Goal: Transaction & Acquisition: Book appointment/travel/reservation

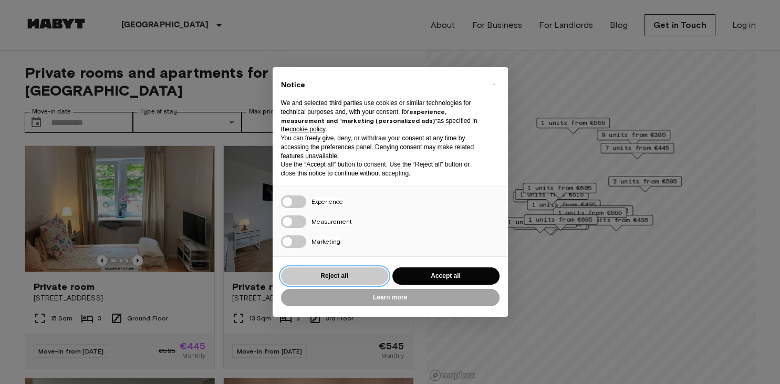
click at [355, 273] on button "Reject all" at bounding box center [334, 275] width 107 height 17
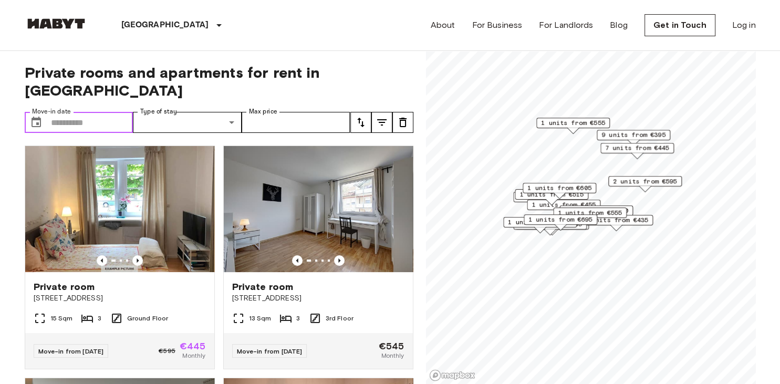
click at [101, 112] on input "Move-in date" at bounding box center [92, 122] width 82 height 21
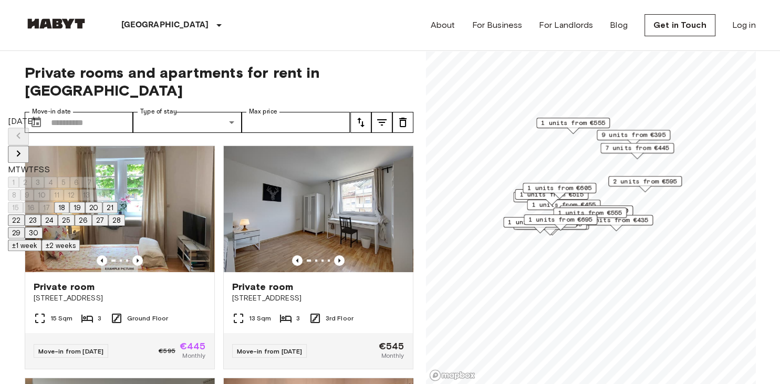
click at [92, 226] on button "26" at bounding box center [83, 220] width 17 height 12
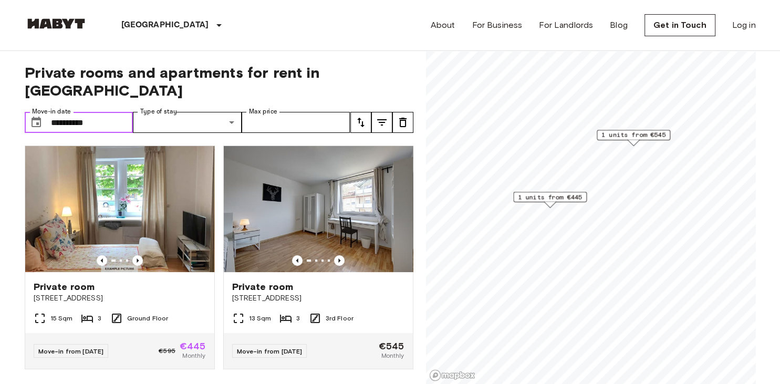
type input "**********"
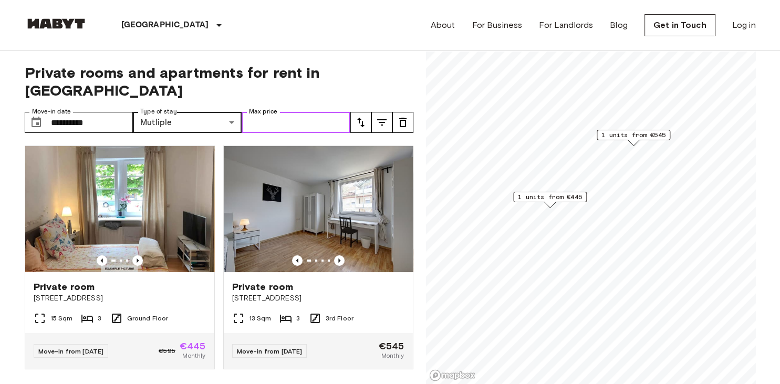
click at [289, 112] on input "Max price" at bounding box center [295, 122] width 109 height 21
click at [138, 255] on icon "Previous image" at bounding box center [137, 260] width 10 height 10
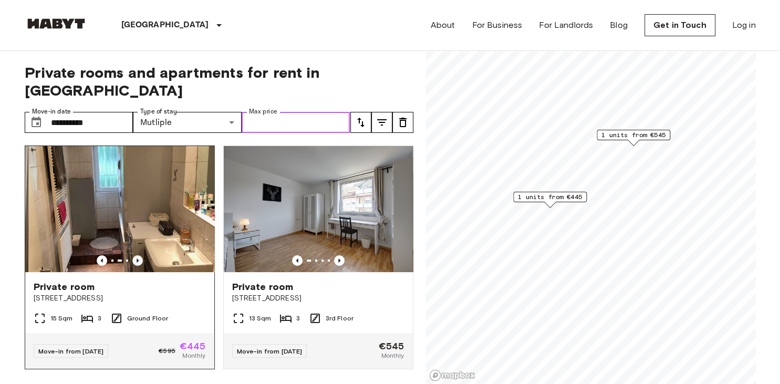
click at [138, 255] on icon "Previous image" at bounding box center [137, 260] width 10 height 10
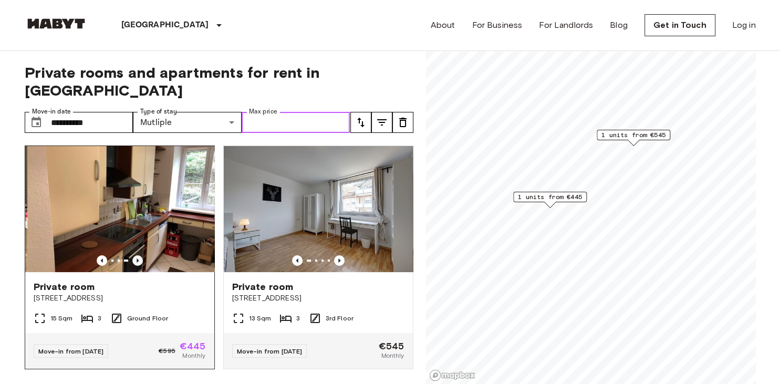
click at [138, 255] on icon "Previous image" at bounding box center [137, 260] width 10 height 10
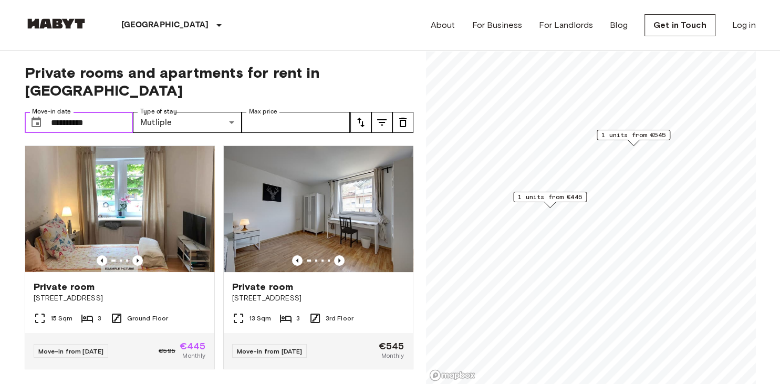
click at [114, 112] on input "**********" at bounding box center [92, 122] width 82 height 21
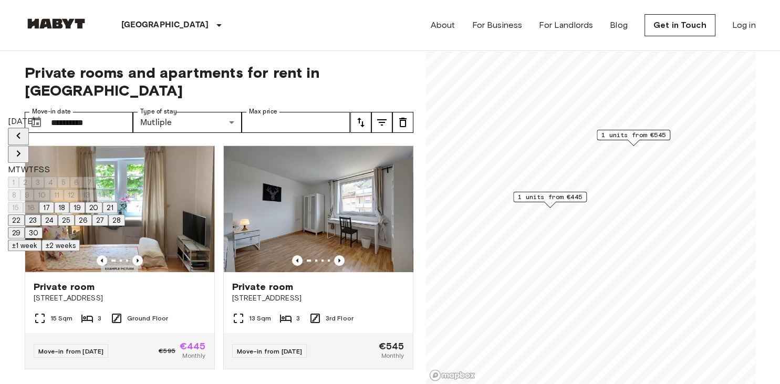
click at [20, 150] on icon "Next month" at bounding box center [19, 153] width 4 height 6
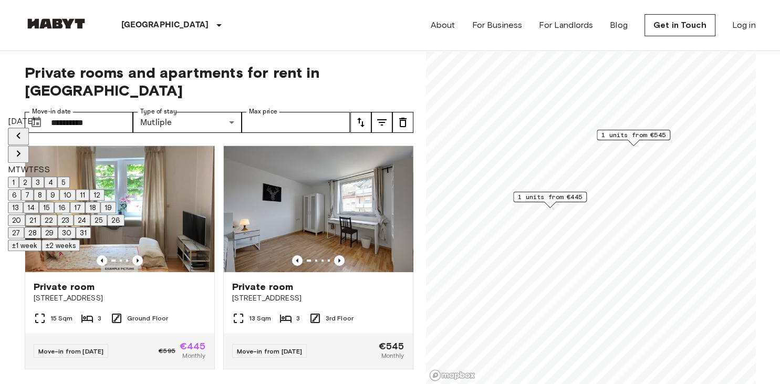
click at [19, 181] on button "1" at bounding box center [13, 182] width 11 height 12
type input "**********"
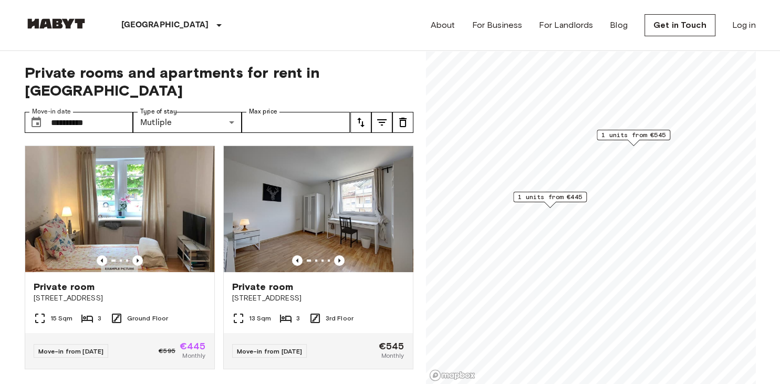
click at [329, 90] on div "**********" at bounding box center [219, 217] width 388 height 333
click at [359, 116] on icon "tune" at bounding box center [360, 122] width 13 height 13
click at [285, 112] on input "Max price" at bounding box center [295, 122] width 109 height 21
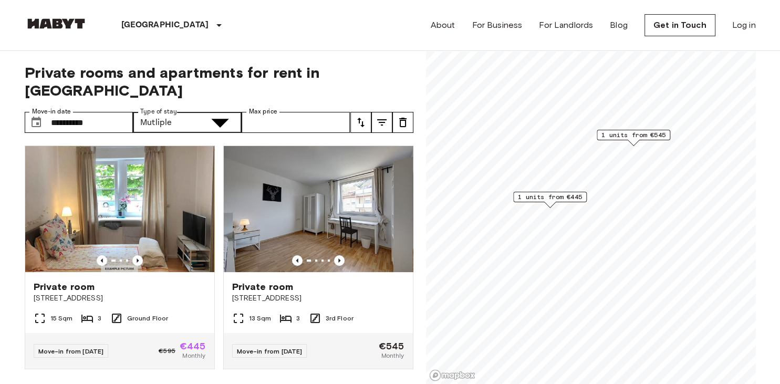
type input "**********"
click at [134, 255] on icon "Previous image" at bounding box center [137, 260] width 10 height 10
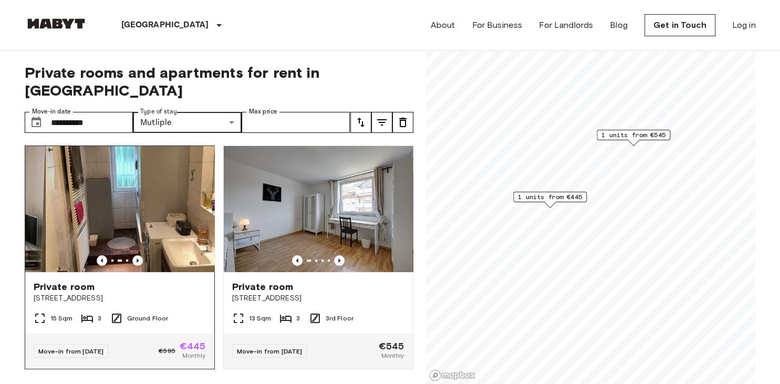
click at [134, 255] on icon "Previous image" at bounding box center [137, 260] width 10 height 10
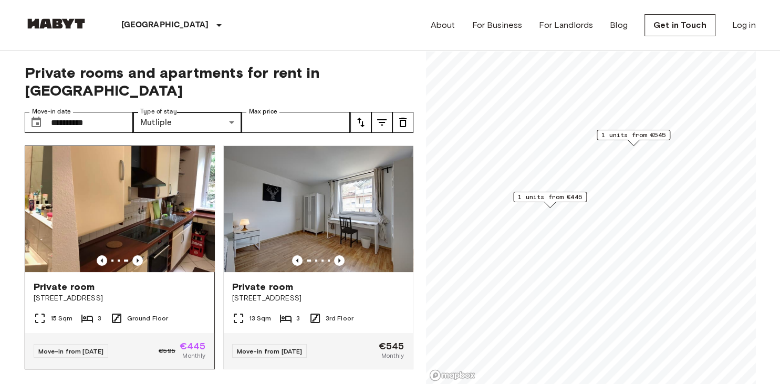
click at [127, 208] on img at bounding box center [146, 209] width 189 height 126
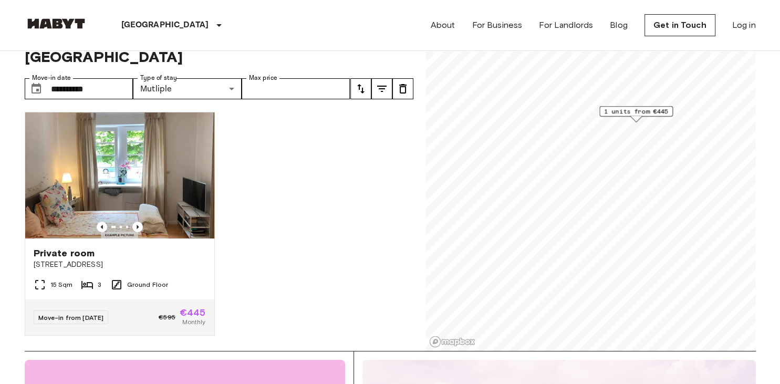
scroll to position [55, 0]
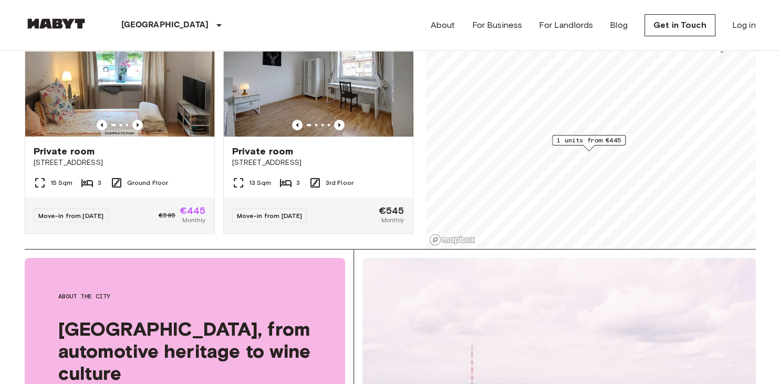
scroll to position [166, 0]
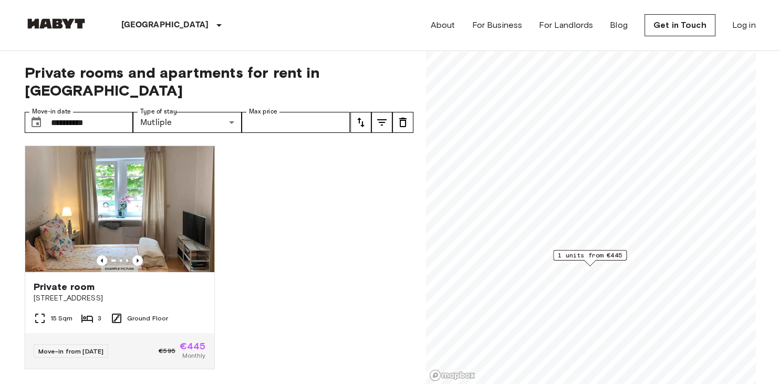
click at [304, 213] on div "Private room [STREET_ADDRESS] Ground Floor Move-in from [DATE] €595 €445 Monthly" at bounding box center [214, 260] width 397 height 247
click at [206, 196] on img at bounding box center [119, 209] width 189 height 126
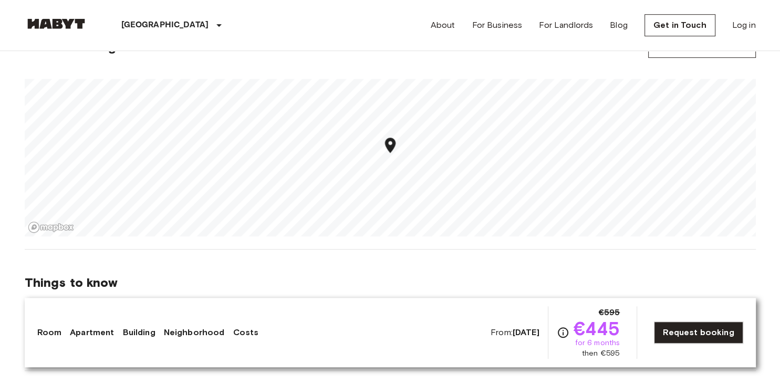
scroll to position [665, 0]
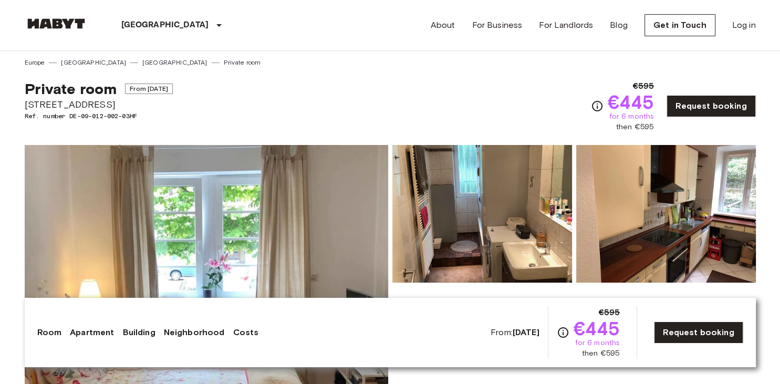
scroll to position [0, 0]
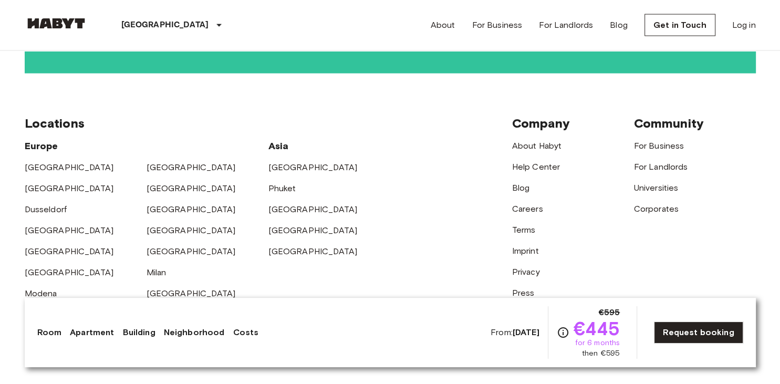
scroll to position [2320, 0]
